Goal: Task Accomplishment & Management: Manage account settings

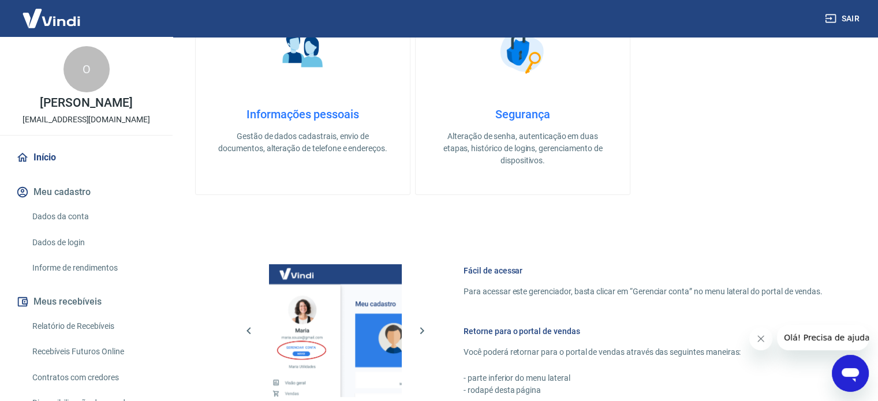
scroll to position [510, 0]
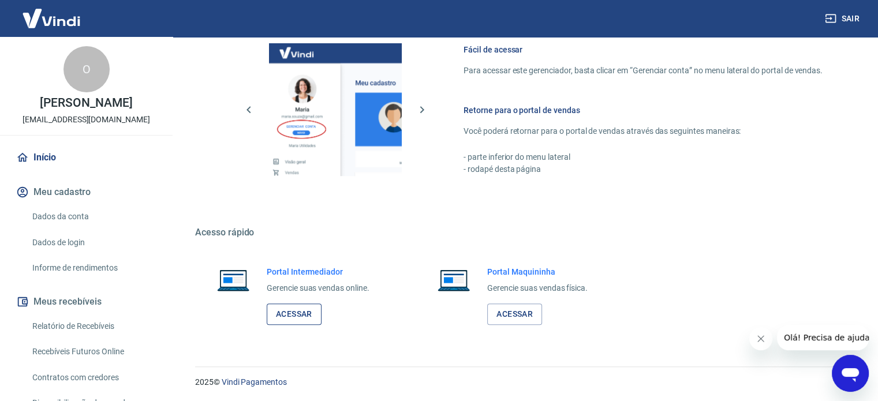
click at [304, 311] on link "Acessar" at bounding box center [294, 314] width 55 height 21
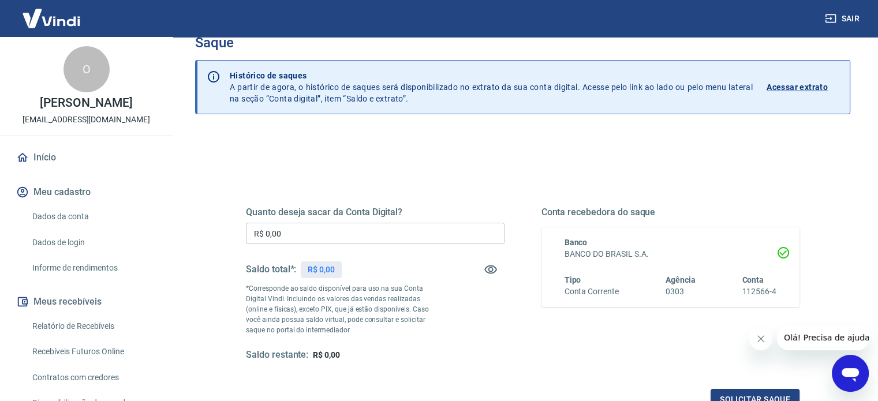
scroll to position [58, 0]
